Goal: Information Seeking & Learning: Learn about a topic

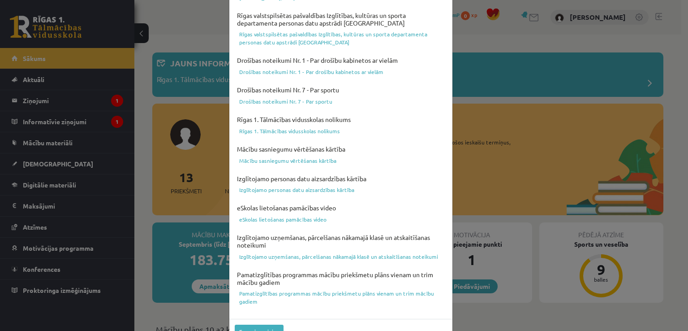
scroll to position [315, 0]
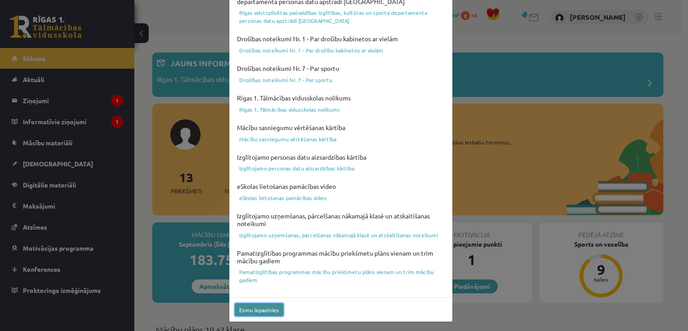
click at [256, 310] on button "Esmu iepazinies" at bounding box center [259, 309] width 49 height 13
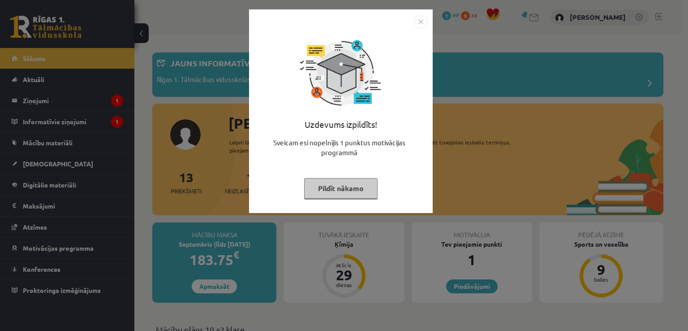
click at [420, 21] on img "Close" at bounding box center [420, 21] width 13 height 13
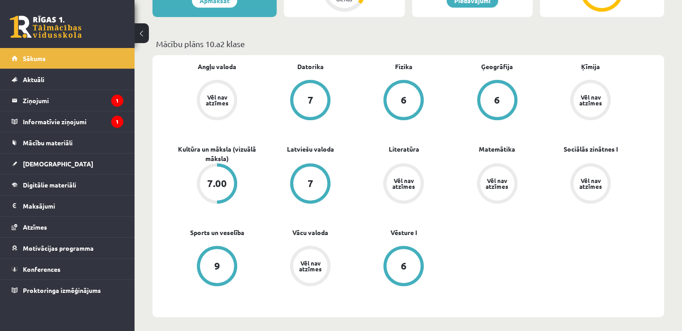
scroll to position [287, 0]
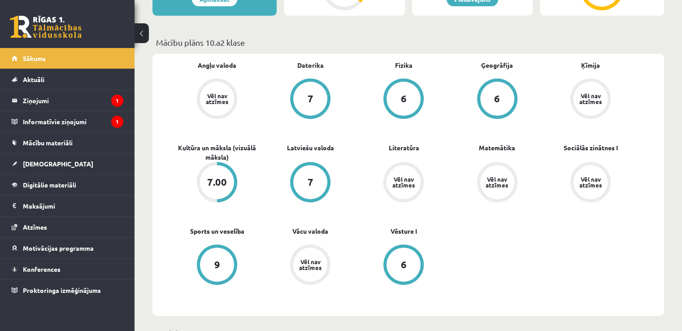
click at [398, 115] on div "6" at bounding box center [403, 99] width 34 height 34
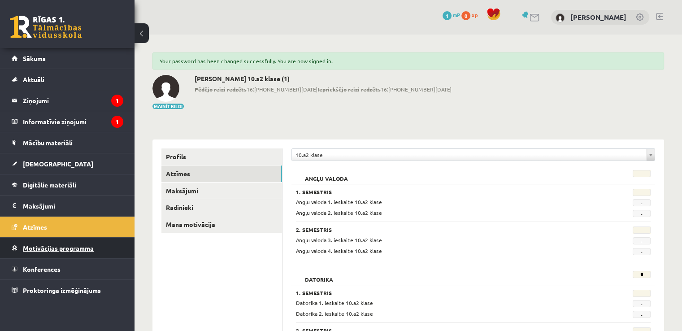
click at [31, 248] on span "Motivācijas programma" at bounding box center [58, 248] width 71 height 8
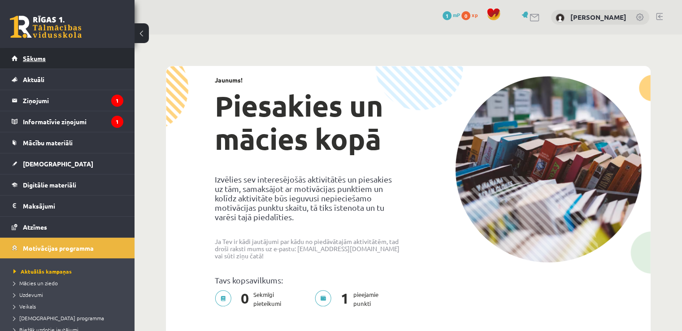
click at [34, 54] on span "Sākums" at bounding box center [34, 58] width 23 height 8
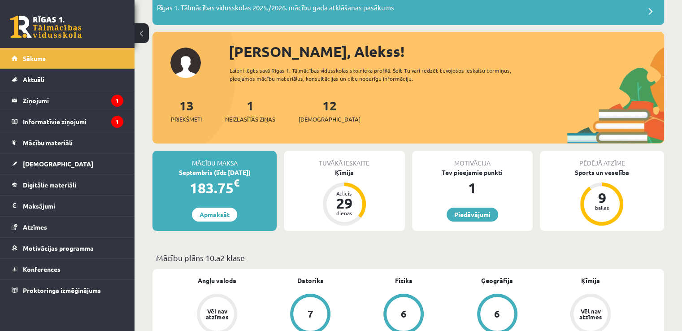
scroll to position [73, 0]
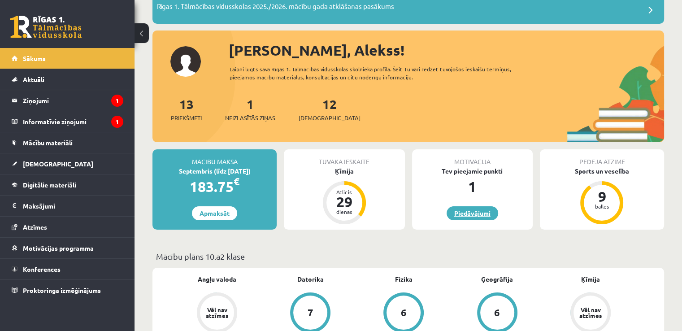
click at [460, 210] on link "Piedāvājumi" at bounding box center [472, 213] width 52 height 14
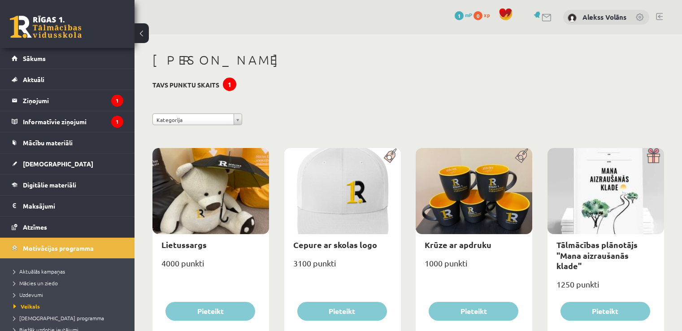
click at [466, 216] on div at bounding box center [474, 191] width 117 height 86
click at [28, 64] on link "Sākums" at bounding box center [68, 58] width 112 height 21
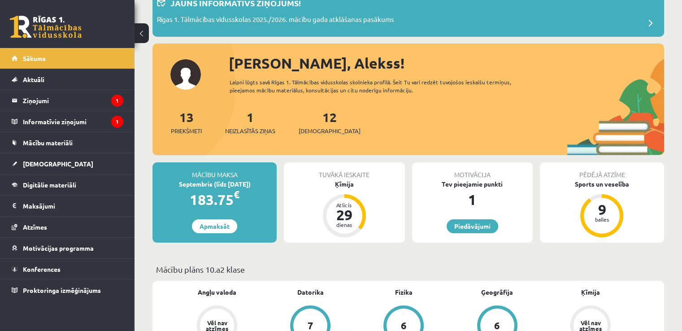
scroll to position [61, 0]
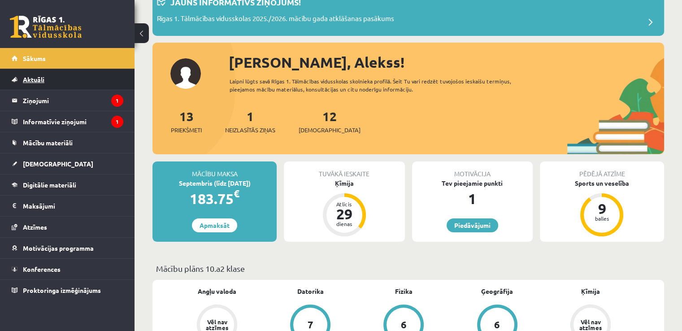
click at [27, 82] on span "Aktuāli" at bounding box center [34, 79] width 22 height 8
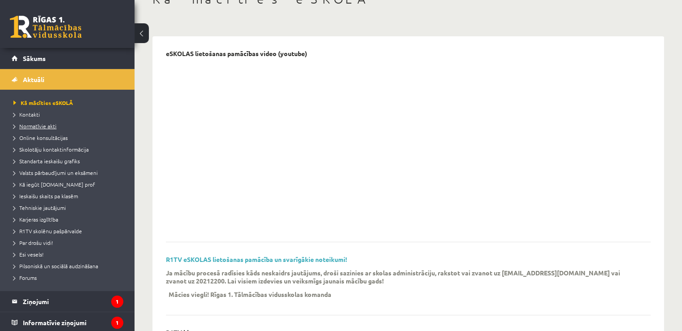
click at [27, 125] on span "Normatīvie akti" at bounding box center [34, 125] width 43 height 7
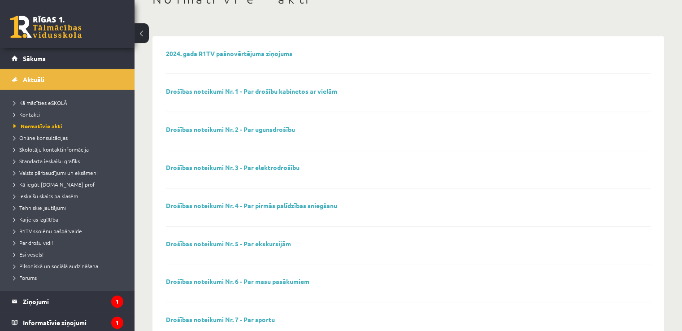
click at [27, 114] on span "Kontakti" at bounding box center [26, 114] width 26 height 7
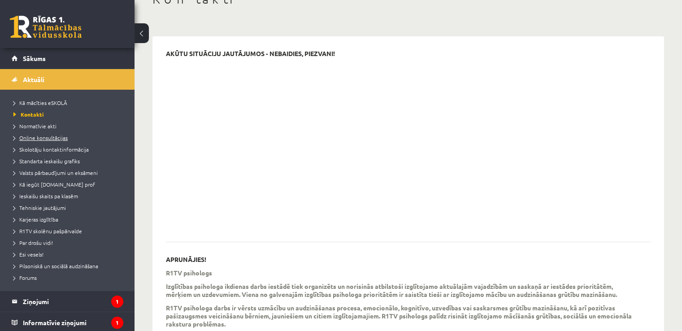
click at [29, 137] on span "Online konsultācijas" at bounding box center [40, 137] width 54 height 7
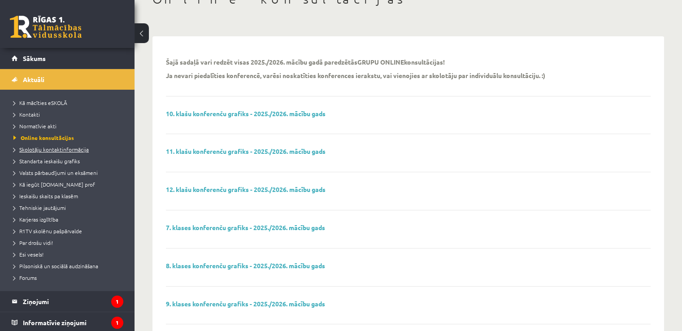
click at [28, 149] on span "Skolotāju kontaktinformācija" at bounding box center [50, 149] width 75 height 7
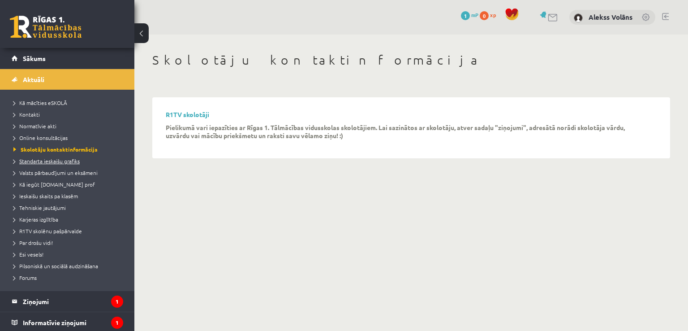
click at [27, 160] on span "Standarta ieskaišu grafiks" at bounding box center [46, 160] width 66 height 7
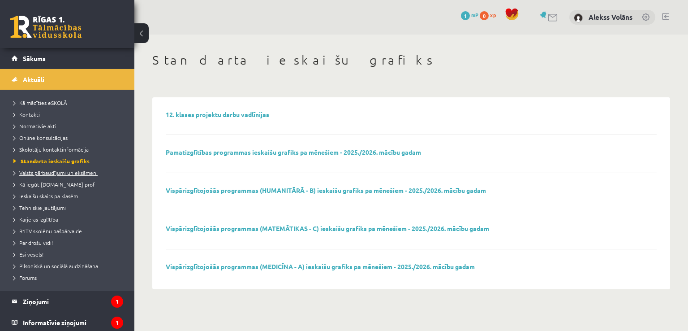
click at [30, 172] on span "Valsts pārbaudījumi un eksāmeni" at bounding box center [55, 172] width 84 height 7
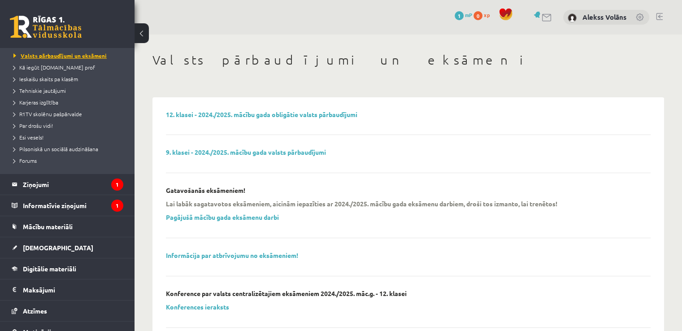
scroll to position [127, 0]
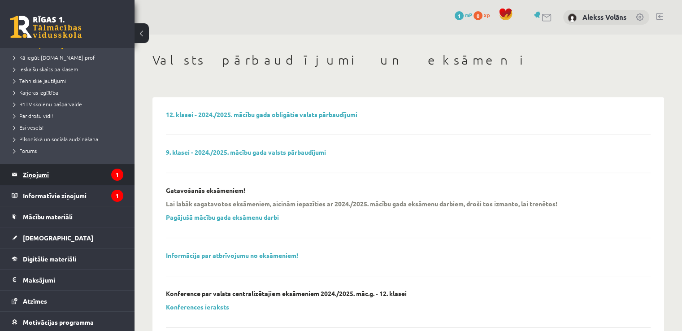
click at [35, 184] on legend "Ziņojumi 1" at bounding box center [73, 174] width 100 height 21
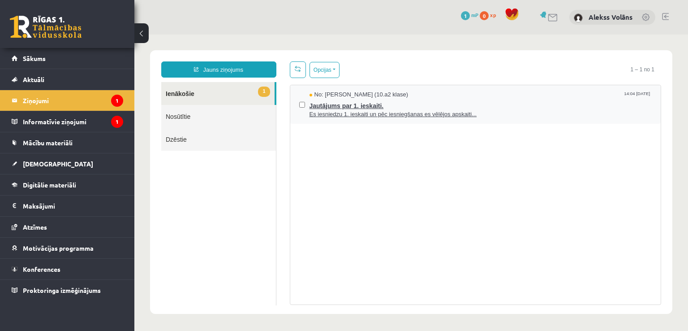
click at [379, 114] on span "Es iesniedzu 1. ieskaiti un pēc iesniegšanas es vēlējos apskaiti..." at bounding box center [481, 114] width 343 height 9
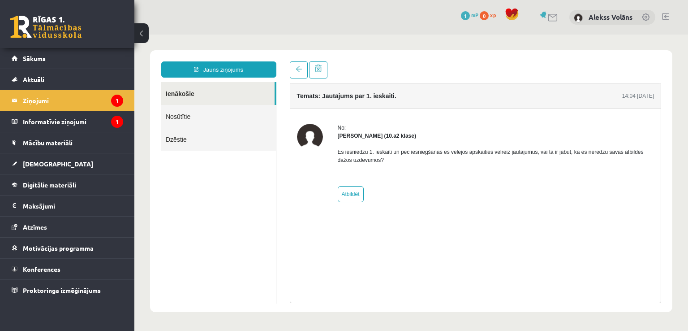
click at [153, 37] on body "Jauns ziņojums Ienākošie Nosūtītie Dzēstie ********* ********* ******* Temats: …" at bounding box center [411, 181] width 554 height 293
click at [298, 70] on span at bounding box center [299, 69] width 6 height 6
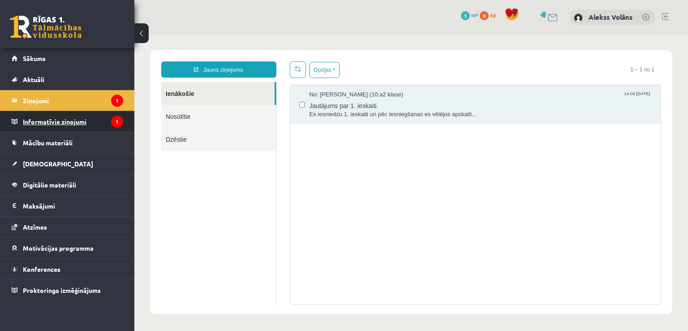
click at [39, 129] on legend "Informatīvie ziņojumi 1" at bounding box center [73, 121] width 100 height 21
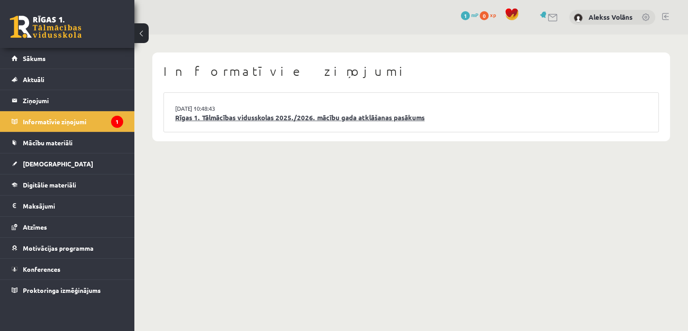
click at [246, 119] on link "Rīgas 1. Tālmācības vidusskolas 2025./2026. mācību gada atklāšanas pasākums" at bounding box center [411, 118] width 472 height 10
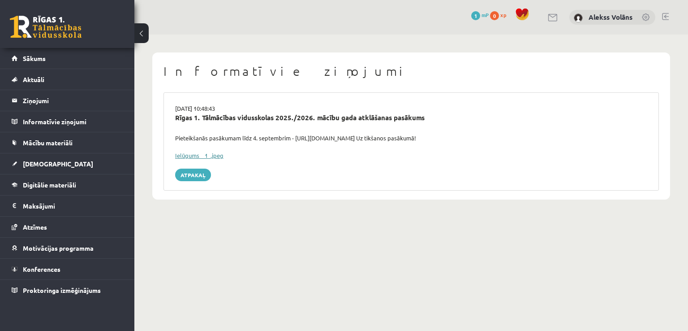
click at [197, 158] on link "Ielūgums__1_.jpeg" at bounding box center [199, 156] width 48 height 8
click at [33, 147] on link "Mācību materiāli" at bounding box center [68, 142] width 112 height 21
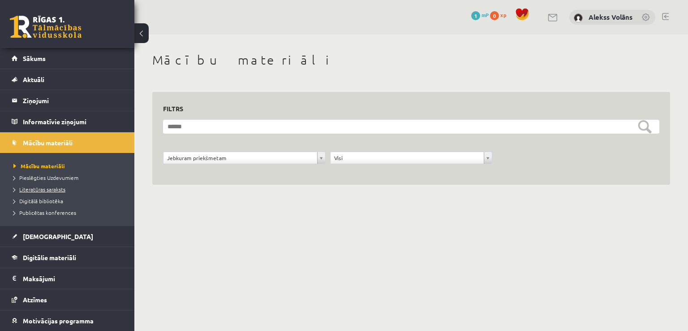
click at [33, 188] on span "Literatūras saraksts" at bounding box center [39, 189] width 52 height 7
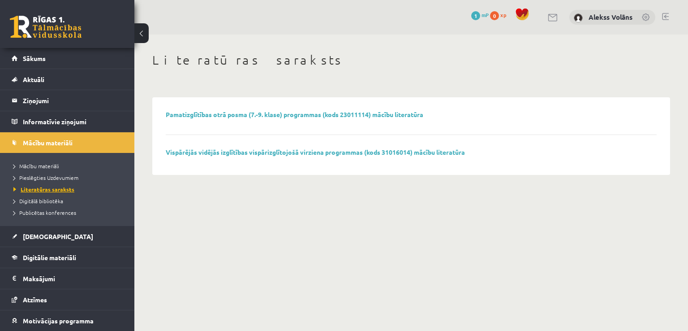
click at [29, 177] on span "Pieslēgties Uzdevumiem" at bounding box center [45, 177] width 65 height 7
click at [34, 198] on span "Digitālā bibliotēka" at bounding box center [38, 200] width 50 height 7
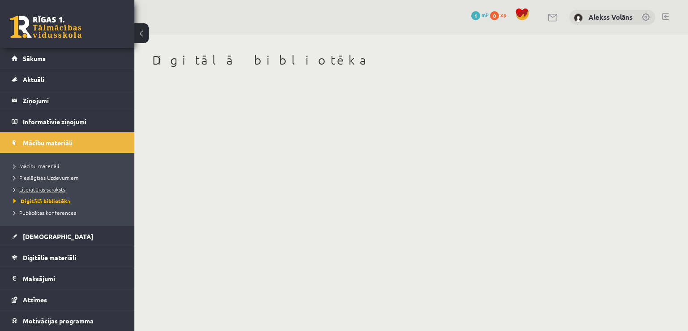
click at [30, 188] on span "Literatūras saraksts" at bounding box center [39, 189] width 52 height 7
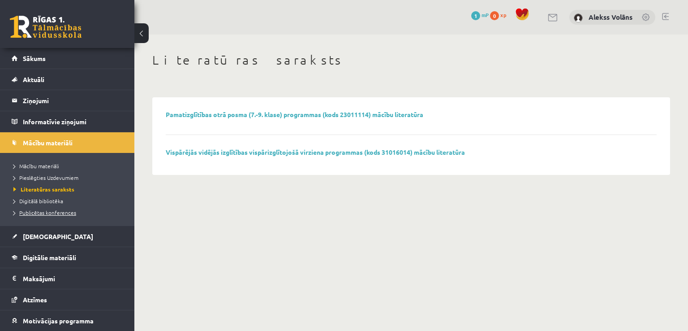
click at [37, 212] on span "Publicētas konferences" at bounding box center [44, 212] width 63 height 7
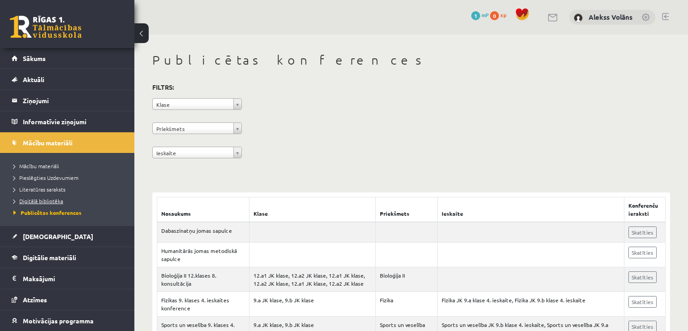
click at [24, 202] on span "Digitālā bibliotēka" at bounding box center [38, 200] width 50 height 7
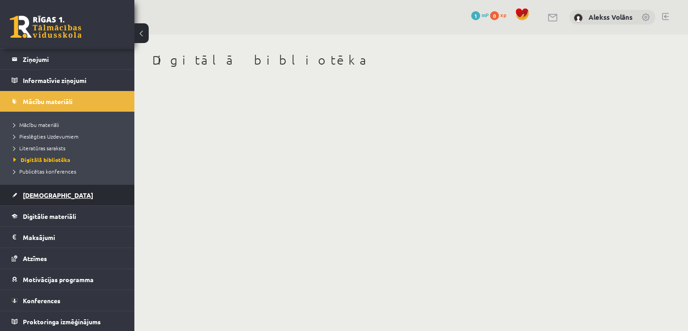
click at [32, 195] on span "[DEMOGRAPHIC_DATA]" at bounding box center [58, 195] width 70 height 8
